Goal: Transaction & Acquisition: Purchase product/service

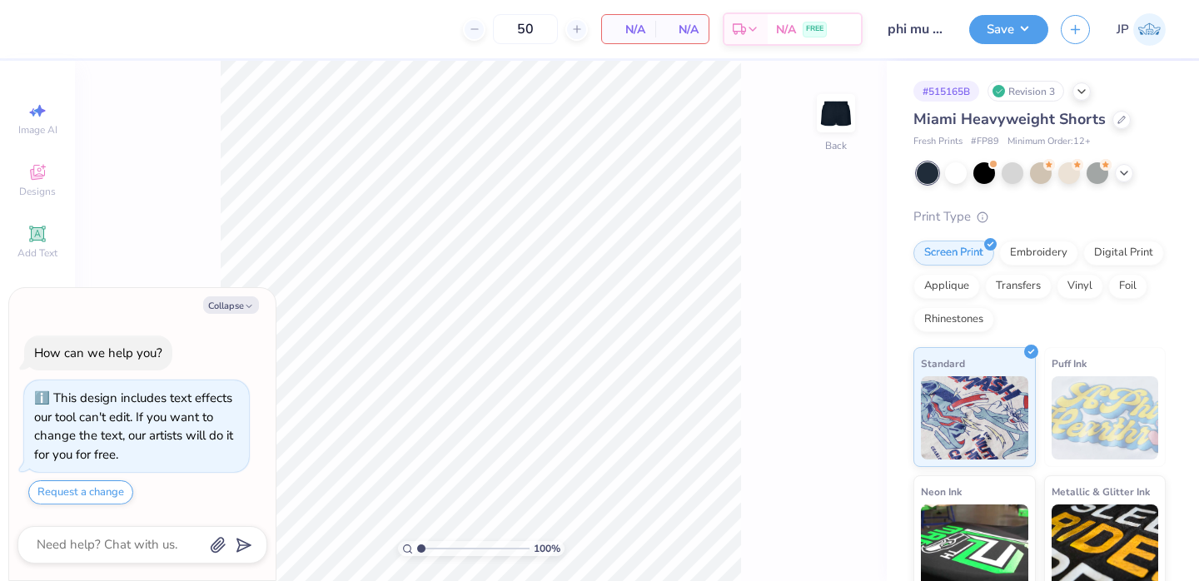
type textarea "x"
click at [493, 29] on input "50" at bounding box center [460, 29] width 65 height 30
type input "5"
type input "12"
click at [978, 171] on div at bounding box center [984, 172] width 22 height 22
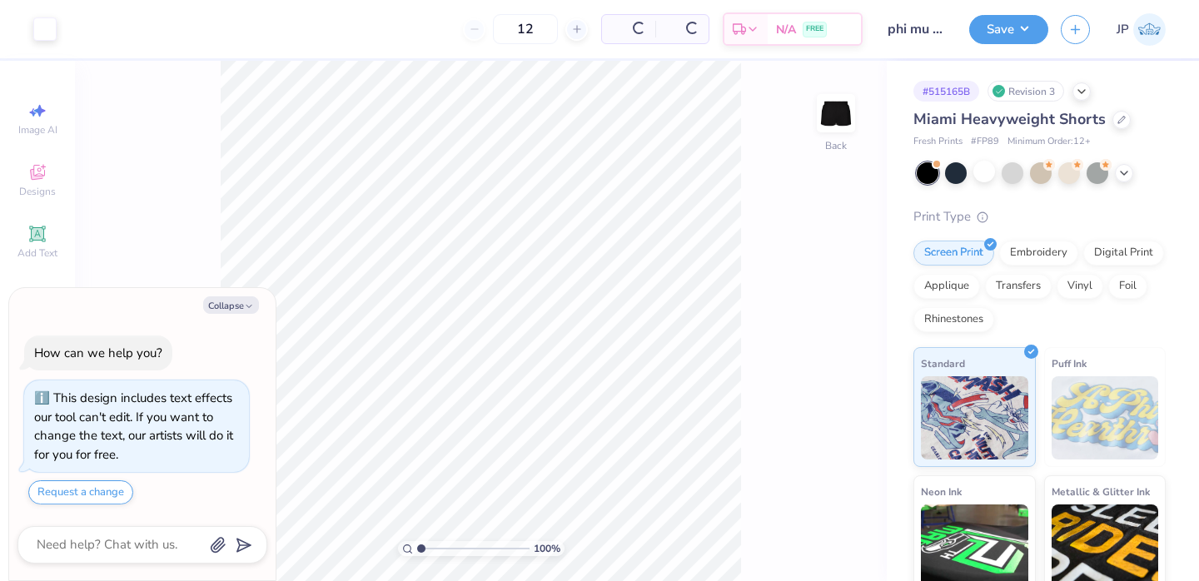
scroll to position [300, 0]
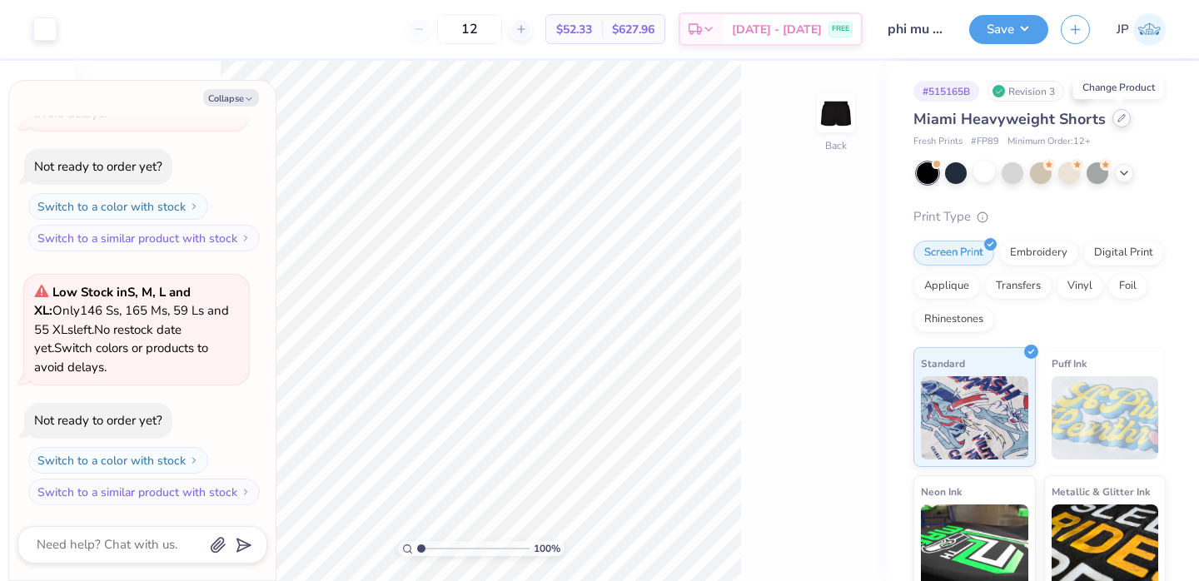
click at [1117, 119] on icon at bounding box center [1121, 118] width 8 height 8
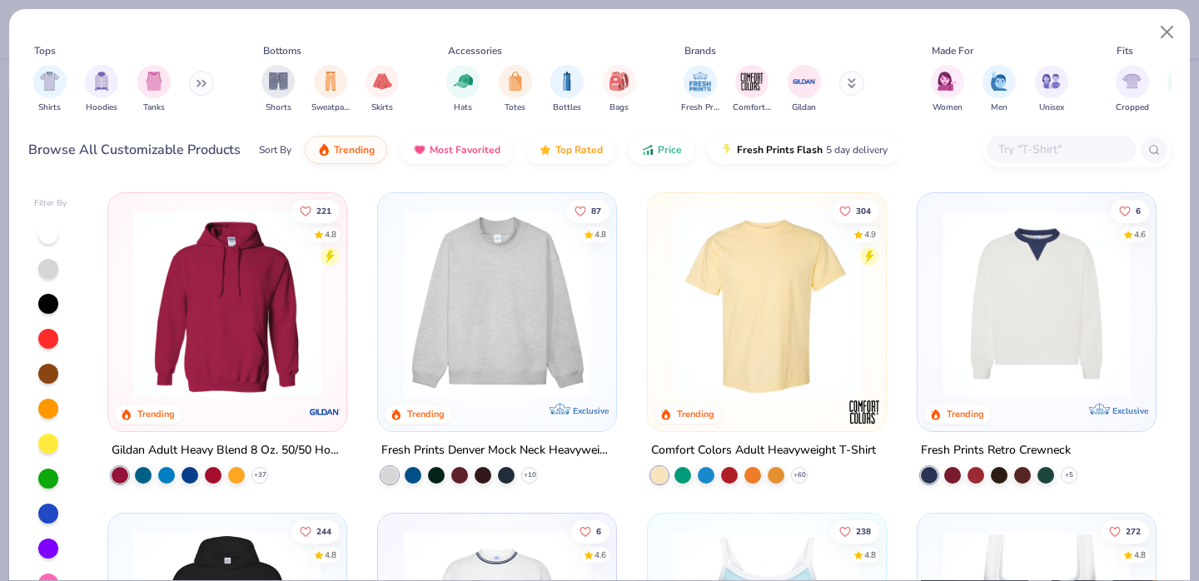
type textarea "x"
click at [1002, 149] on input "text" at bounding box center [1060, 149] width 128 height 19
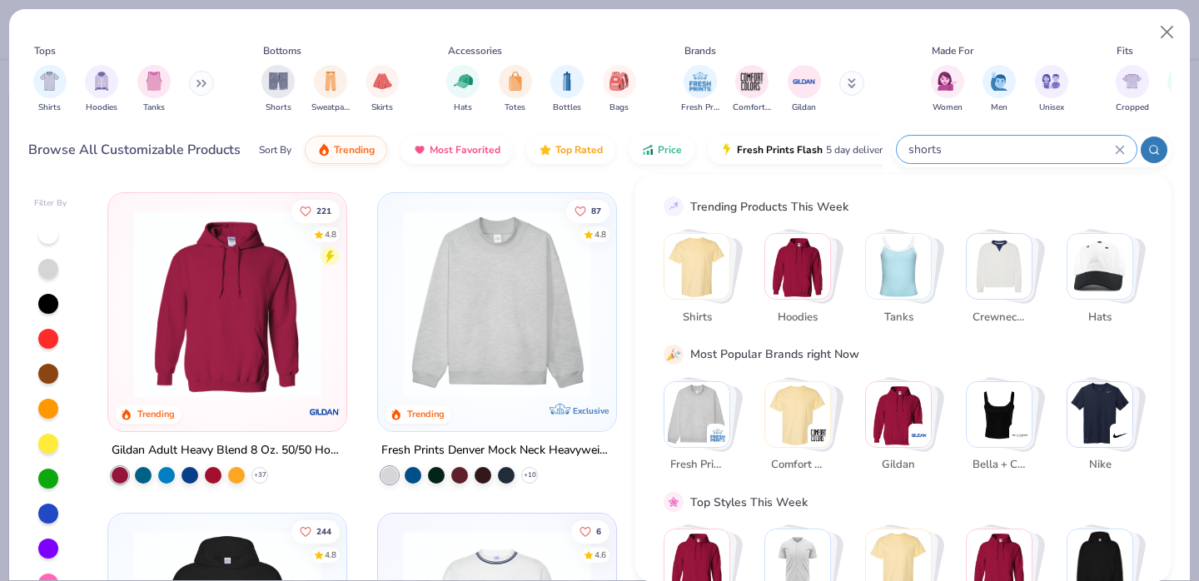
type input "shorts"
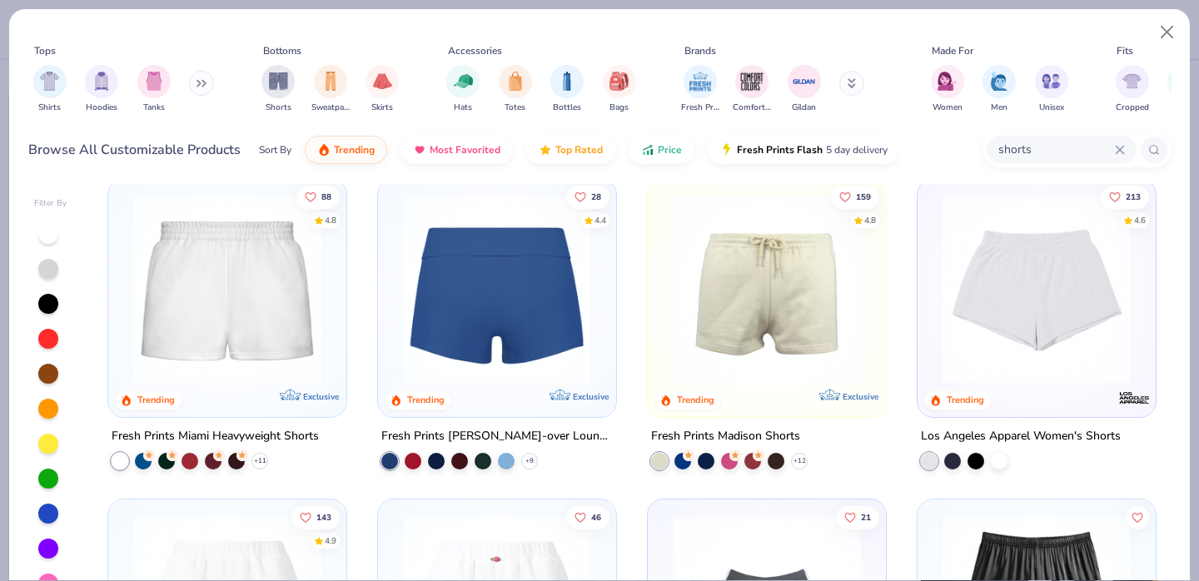
scroll to position [16, 0]
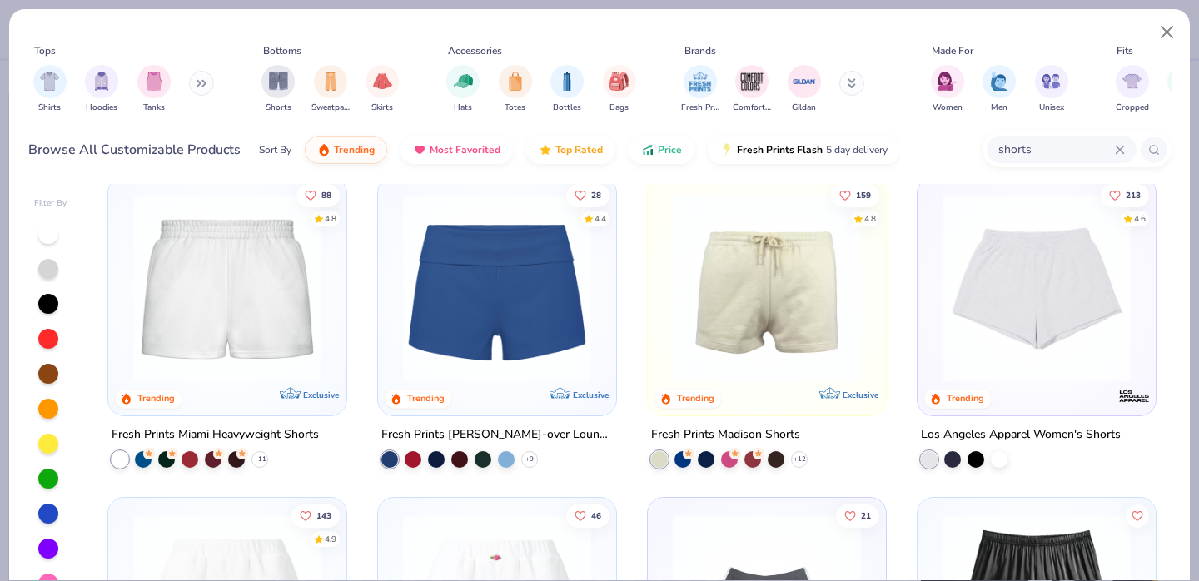
click at [731, 330] on img at bounding box center [766, 288] width 205 height 188
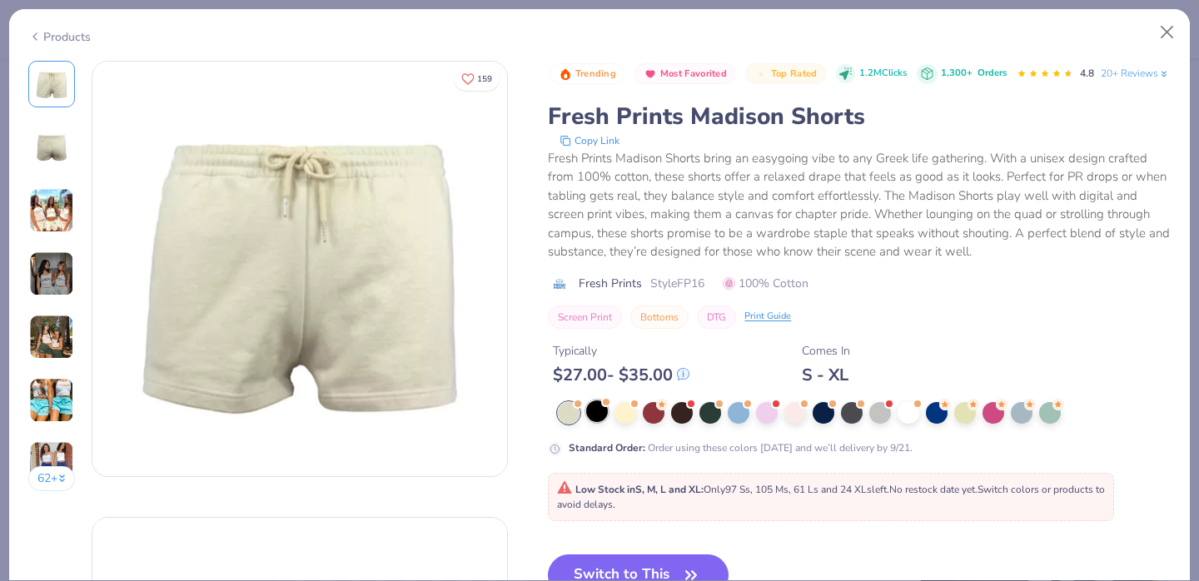
click at [595, 422] on div at bounding box center [597, 411] width 22 height 22
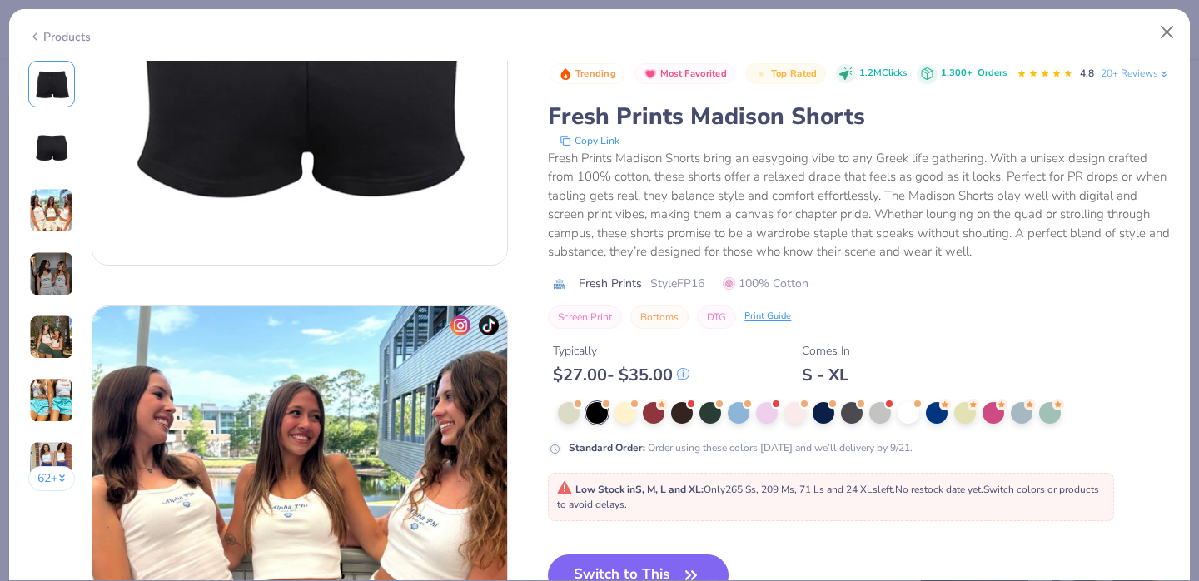
scroll to position [671, 0]
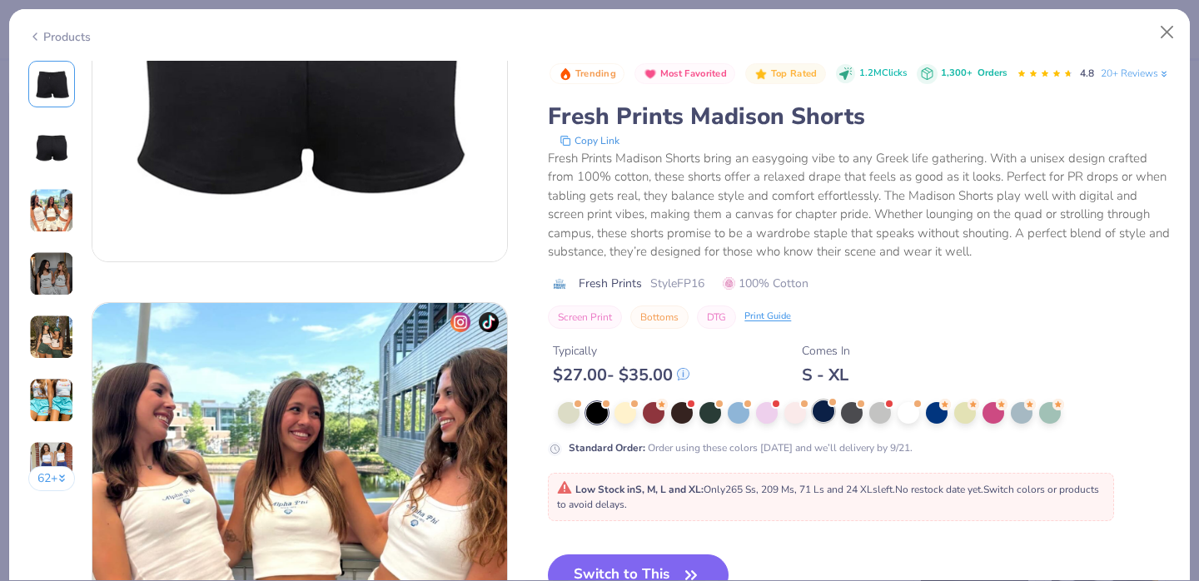
click at [818, 422] on div at bounding box center [823, 411] width 22 height 22
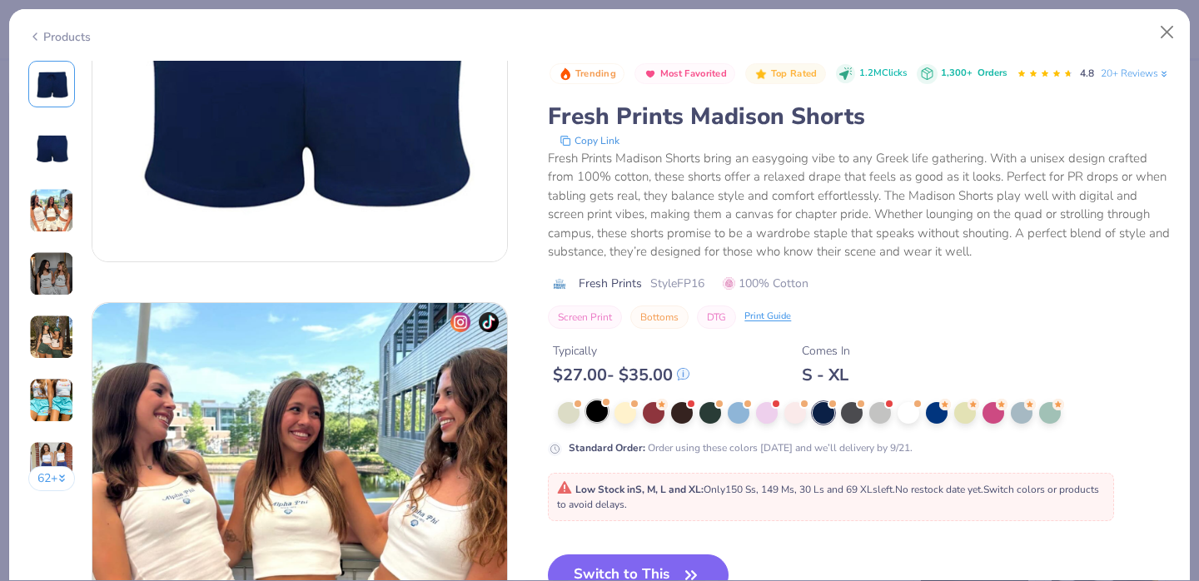
click at [594, 422] on div at bounding box center [597, 411] width 22 height 22
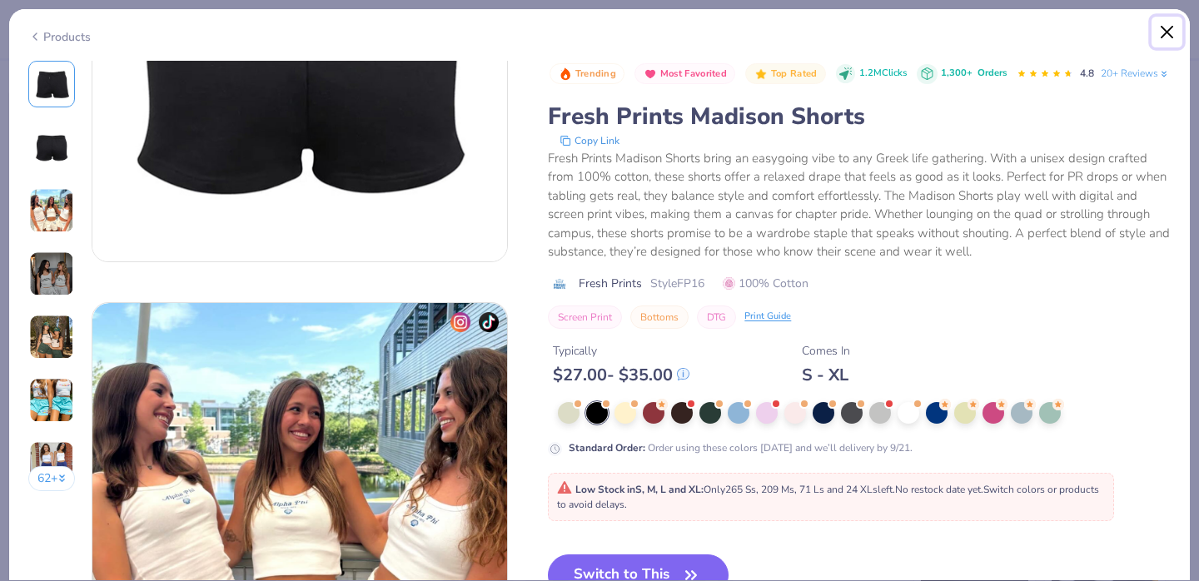
click at [1170, 23] on button "Close" at bounding box center [1167, 33] width 32 height 32
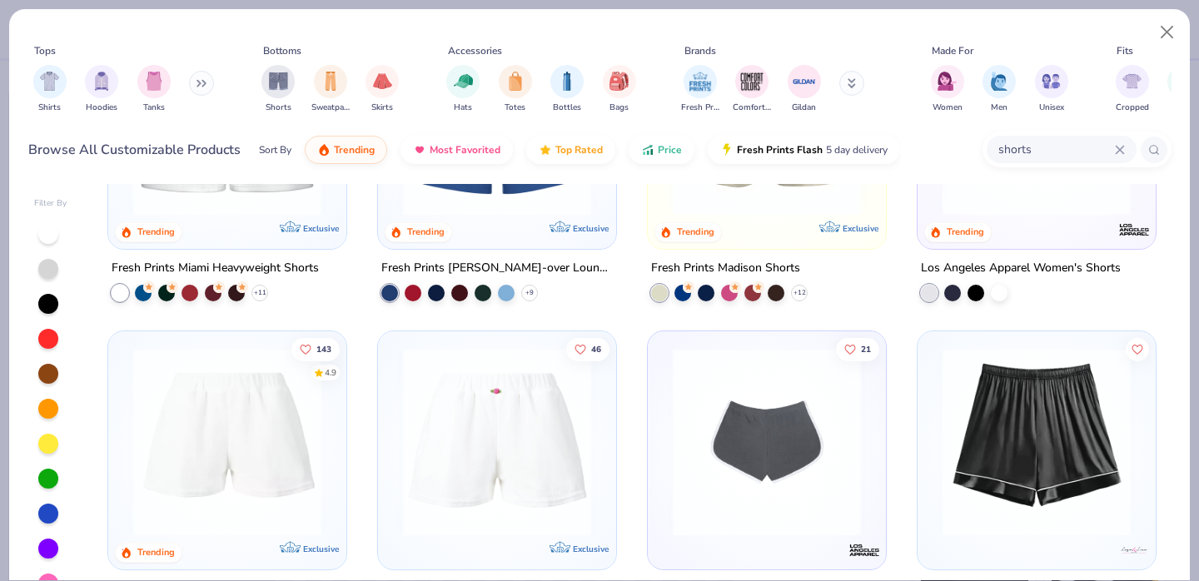
scroll to position [186, 0]
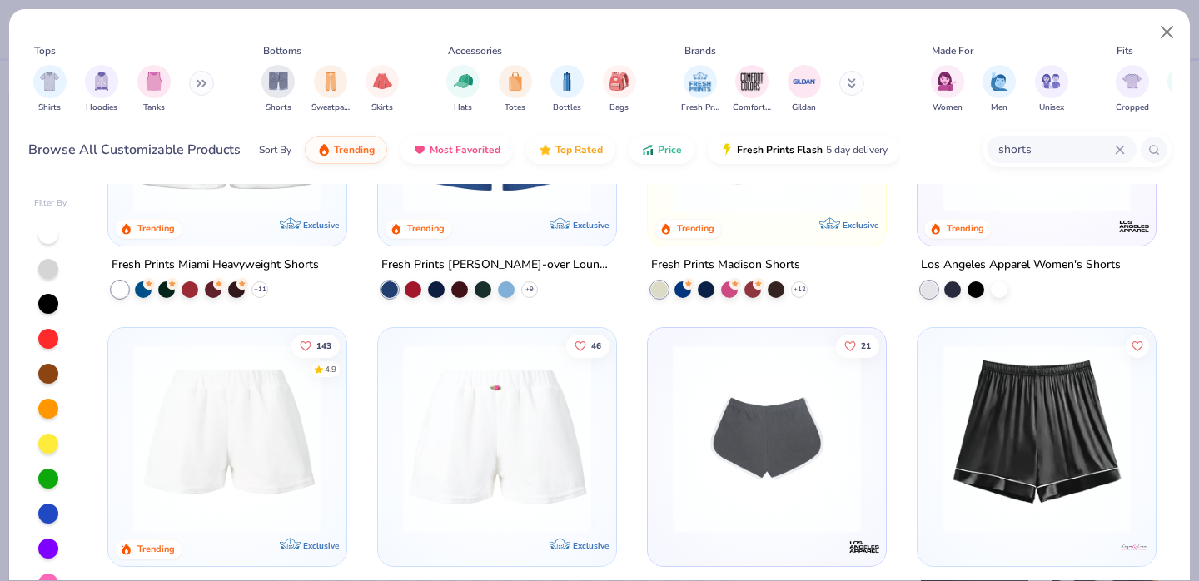
click at [285, 408] on img at bounding box center [227, 439] width 205 height 188
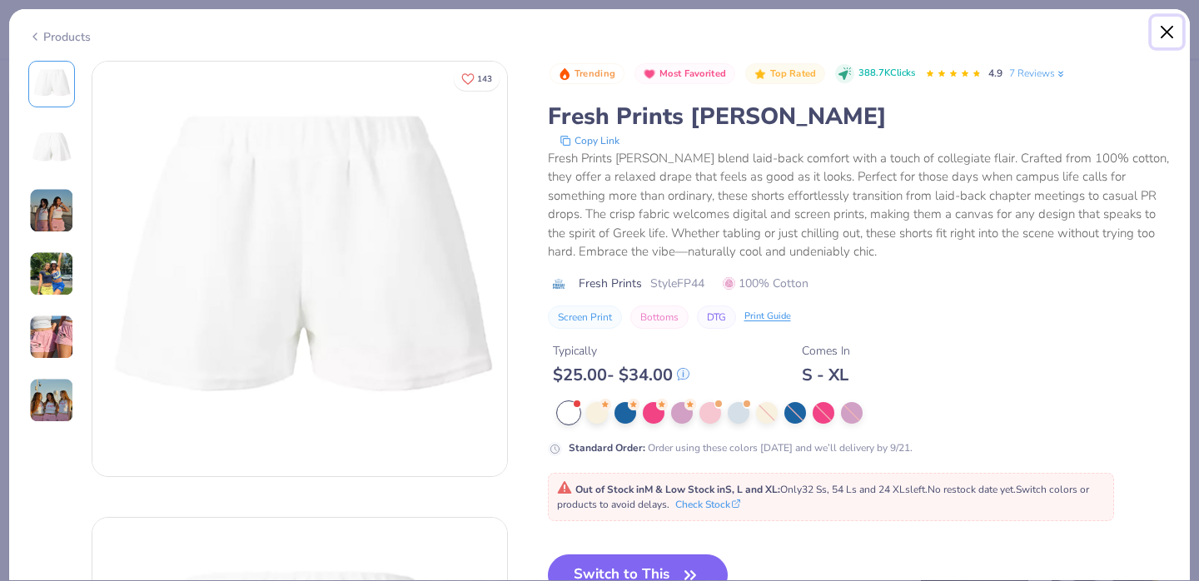
click at [1169, 27] on button "Close" at bounding box center [1167, 33] width 32 height 32
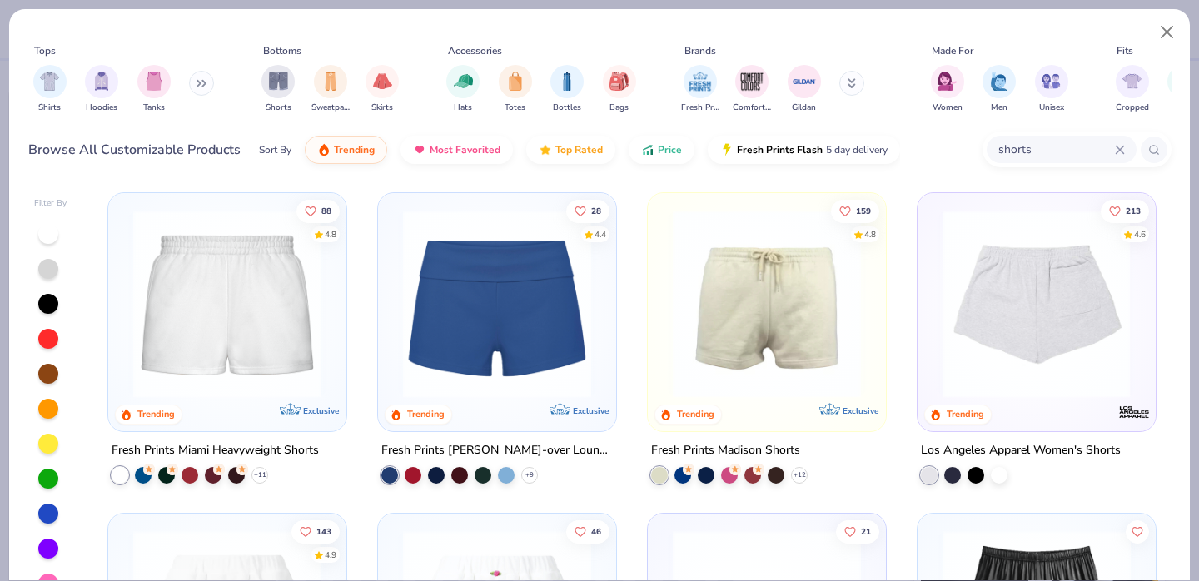
click at [934, 309] on img at bounding box center [831, 304] width 205 height 188
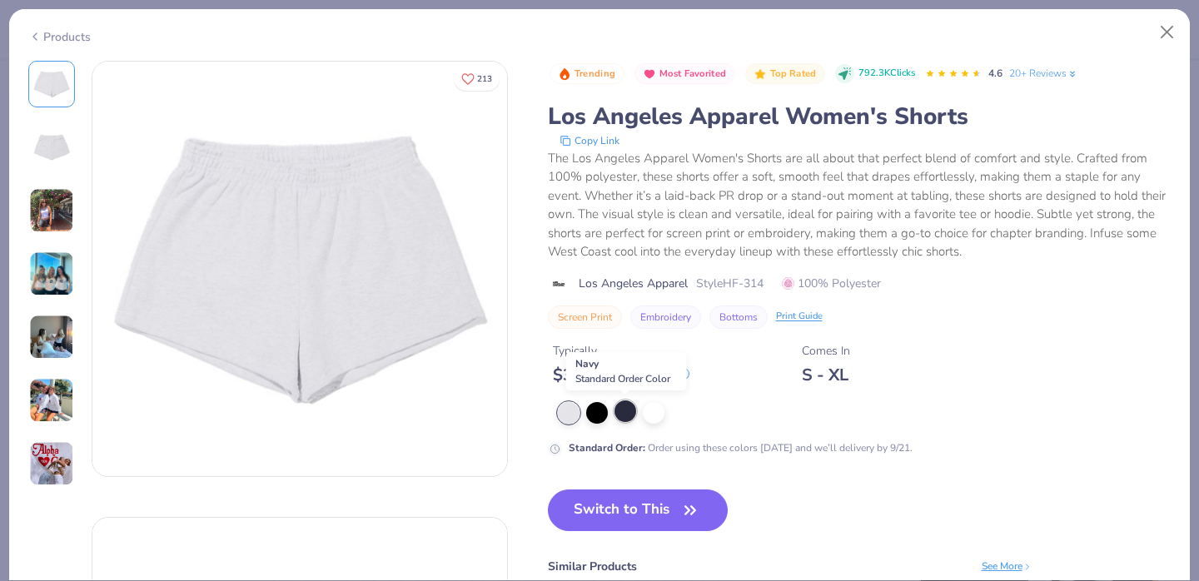
click at [620, 416] on div at bounding box center [625, 411] width 22 height 22
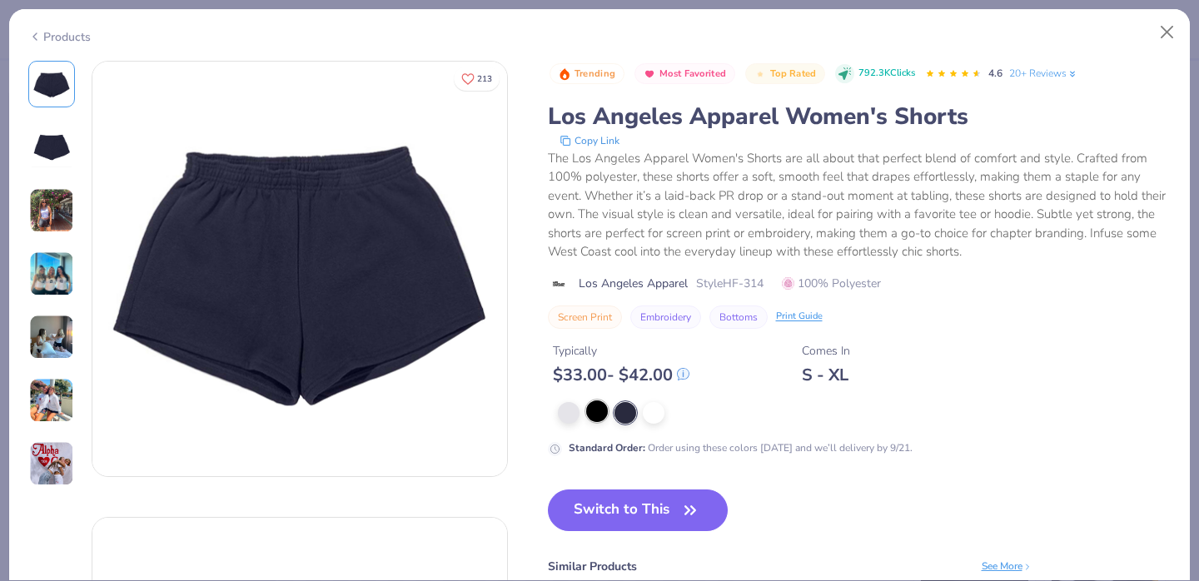
click at [590, 413] on div at bounding box center [597, 411] width 22 height 22
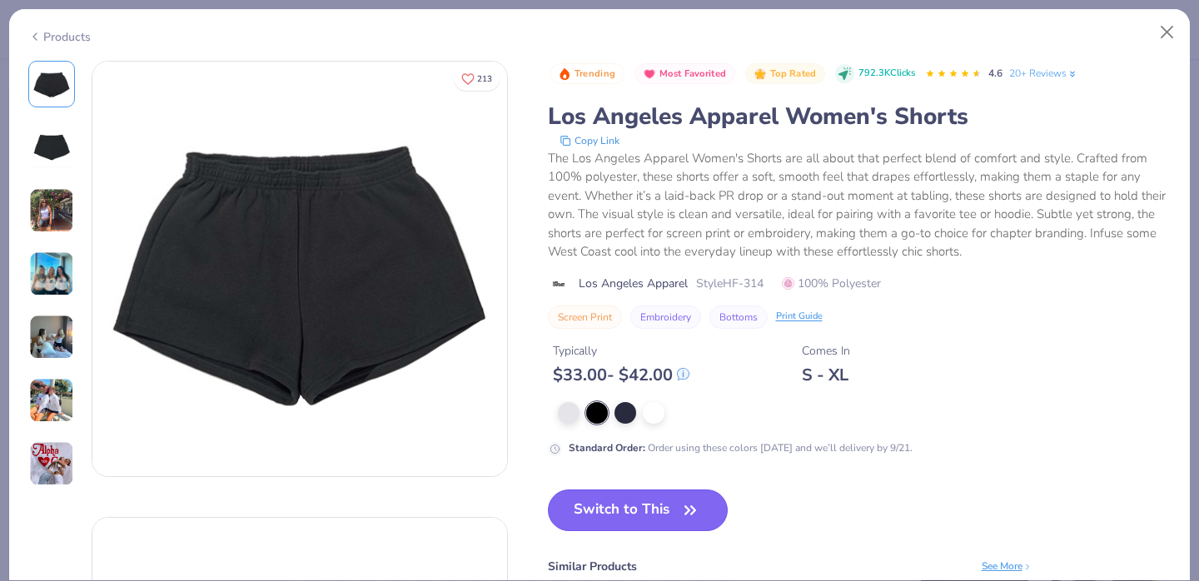
click at [644, 525] on button "Switch to This" at bounding box center [638, 510] width 181 height 42
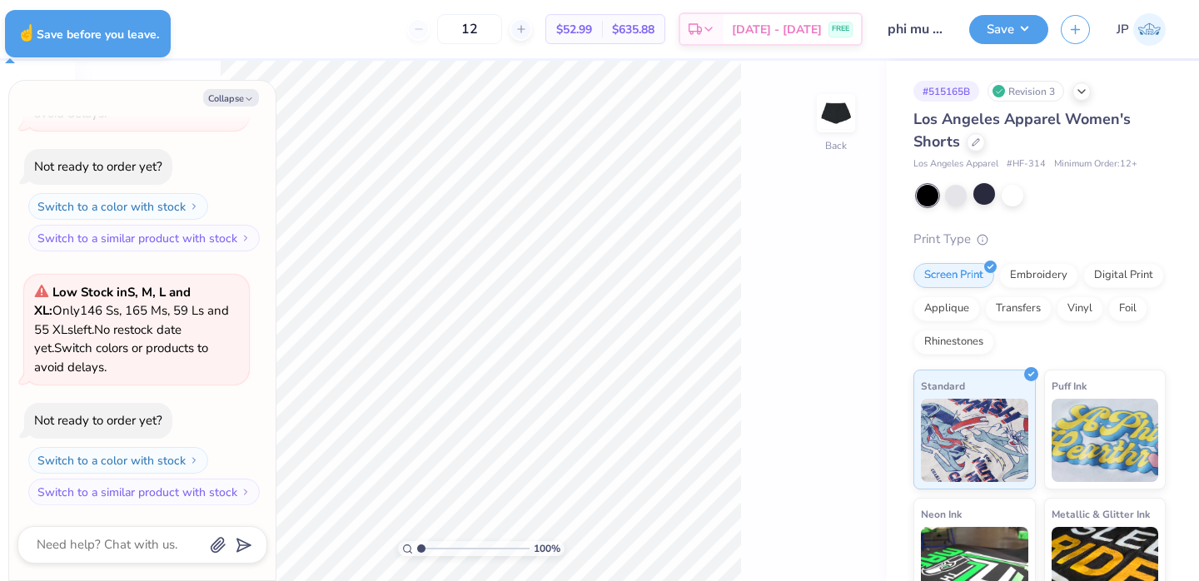
type textarea "x"
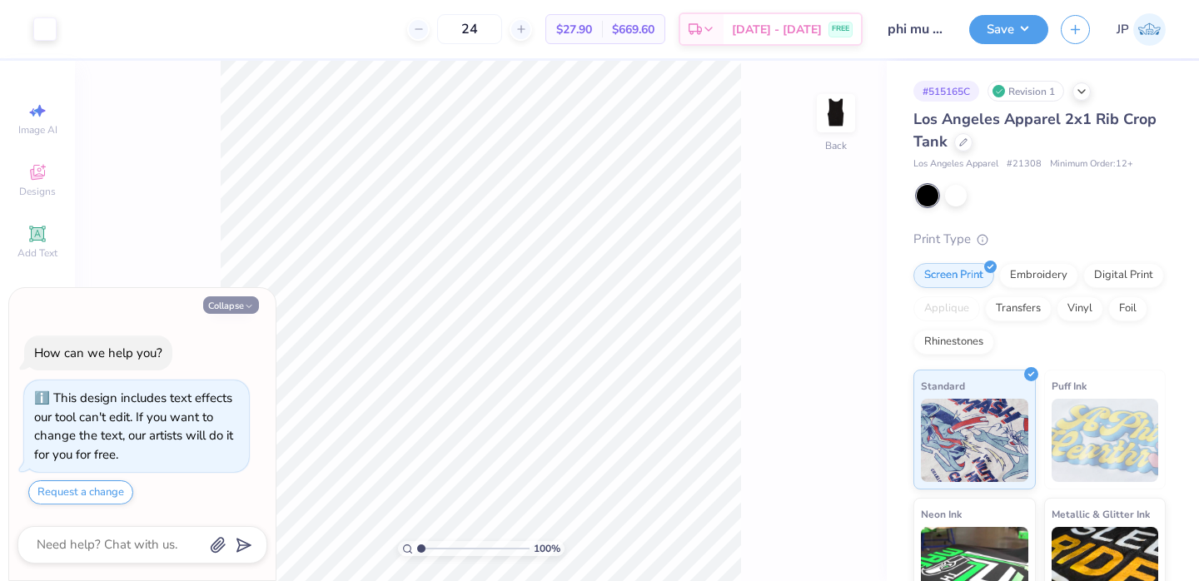
click at [220, 303] on button "Collapse" at bounding box center [231, 304] width 56 height 17
type textarea "x"
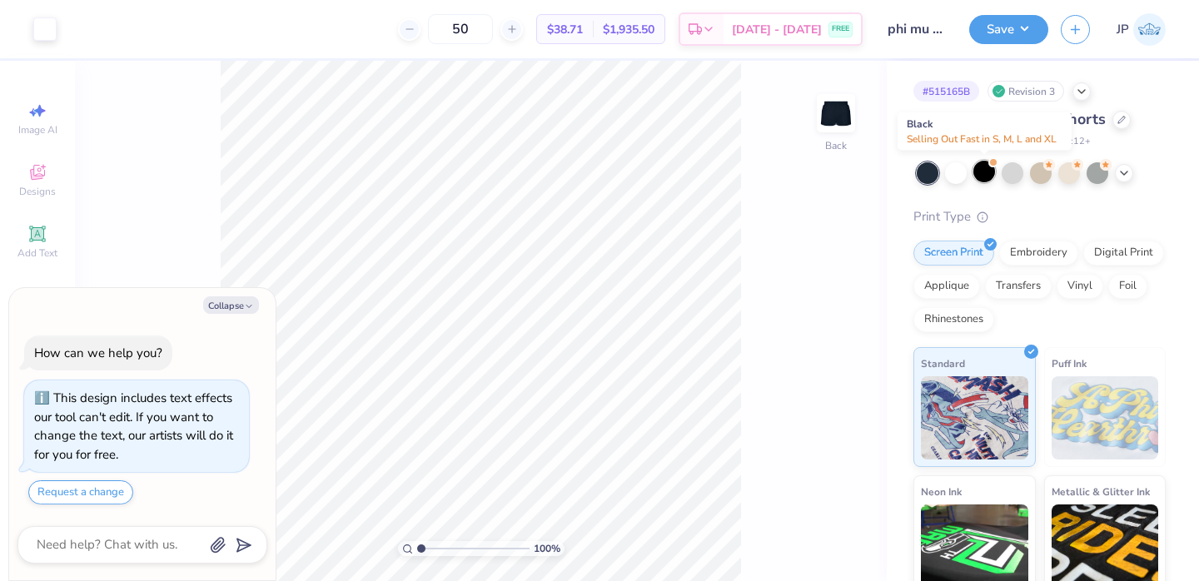
click at [990, 173] on div at bounding box center [984, 172] width 22 height 22
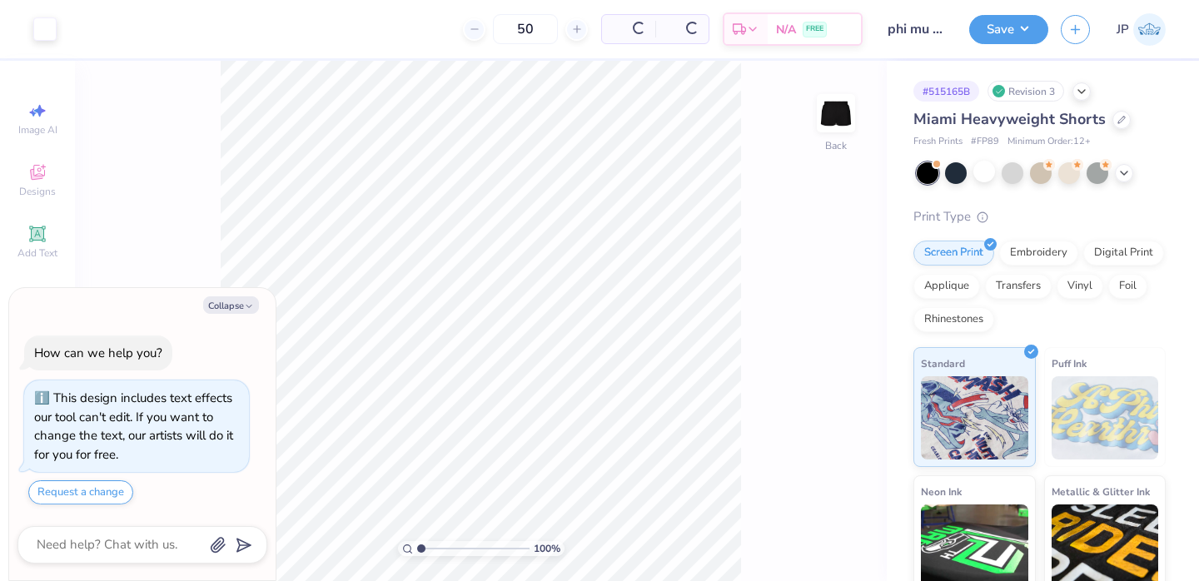
type textarea "x"
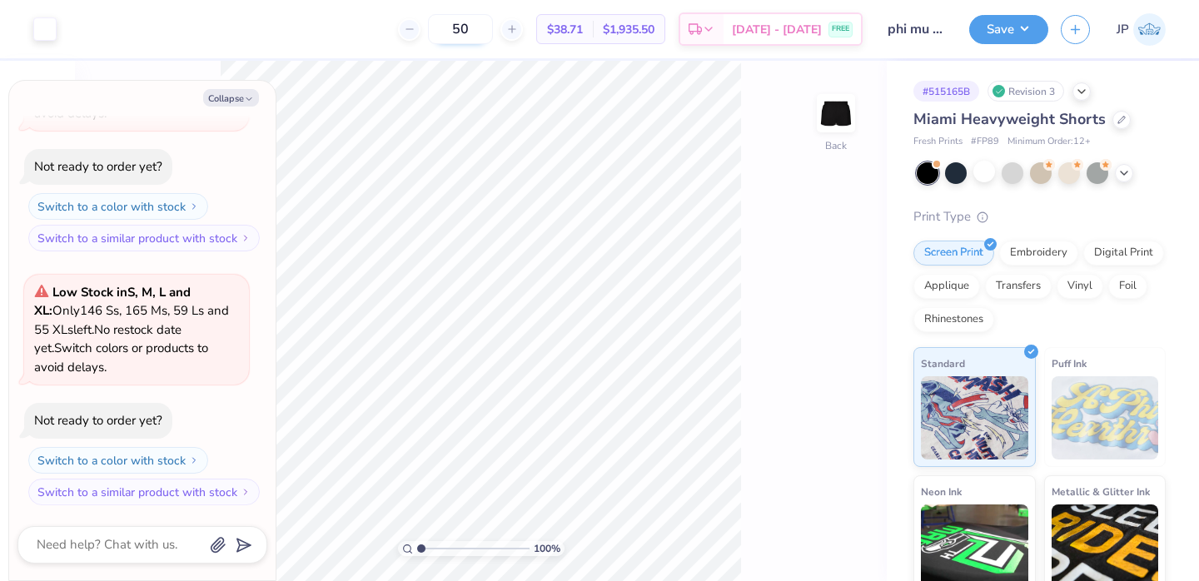
click at [493, 28] on input "50" at bounding box center [460, 29] width 65 height 30
type input "5"
type input "12"
click at [251, 93] on button "Collapse" at bounding box center [231, 97] width 56 height 17
type textarea "x"
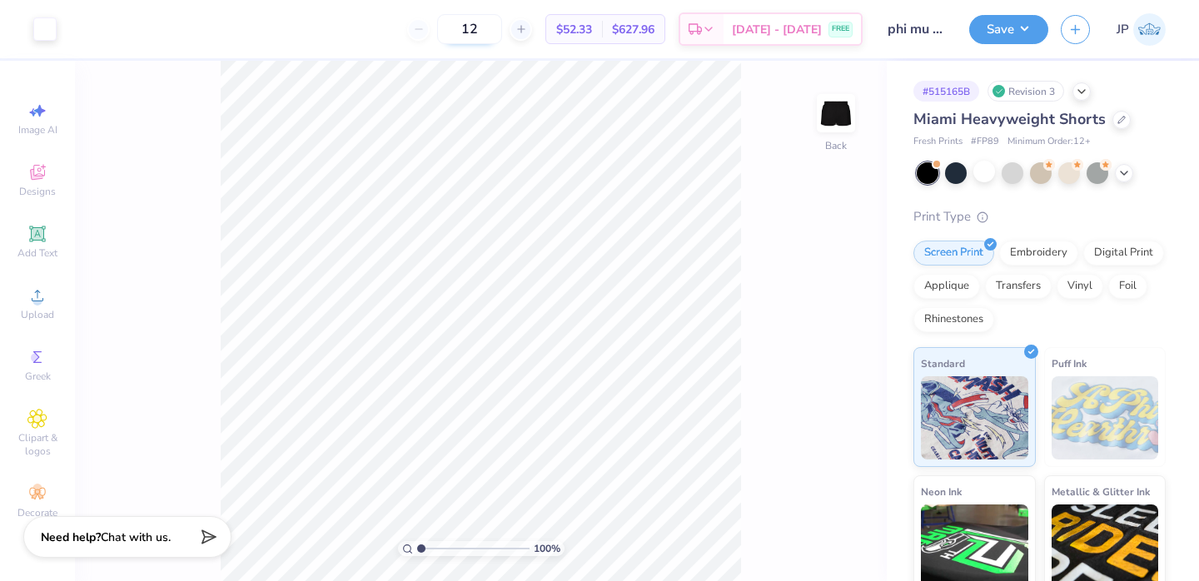
click at [502, 28] on input "12" at bounding box center [469, 29] width 65 height 30
type input "1"
type input "2"
type input "3"
